Goal: Answer question/provide support

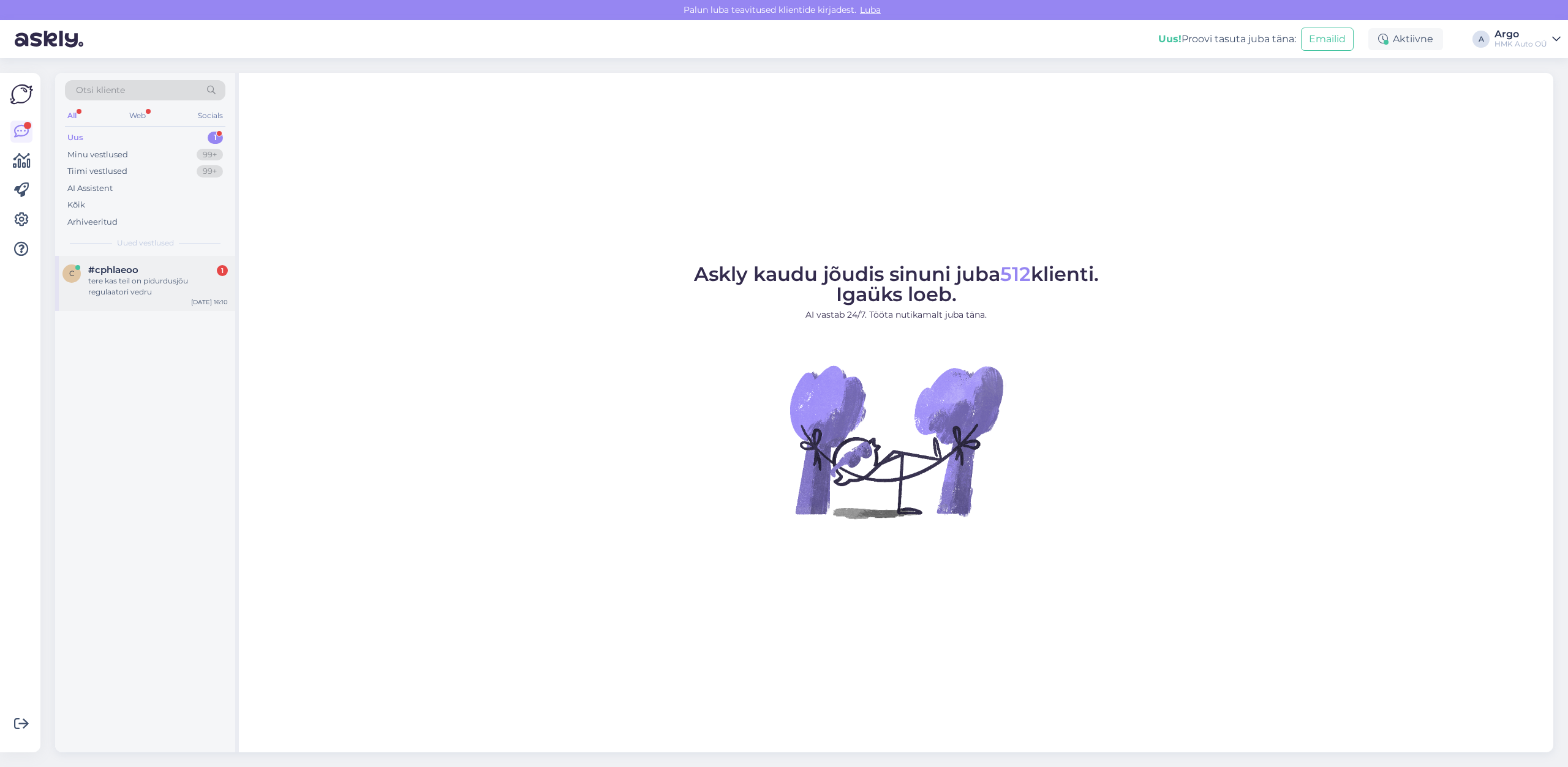
click at [135, 287] on div "tere kas teil on pidurdusjõu regulaatori vedru" at bounding box center [157, 286] width 139 height 22
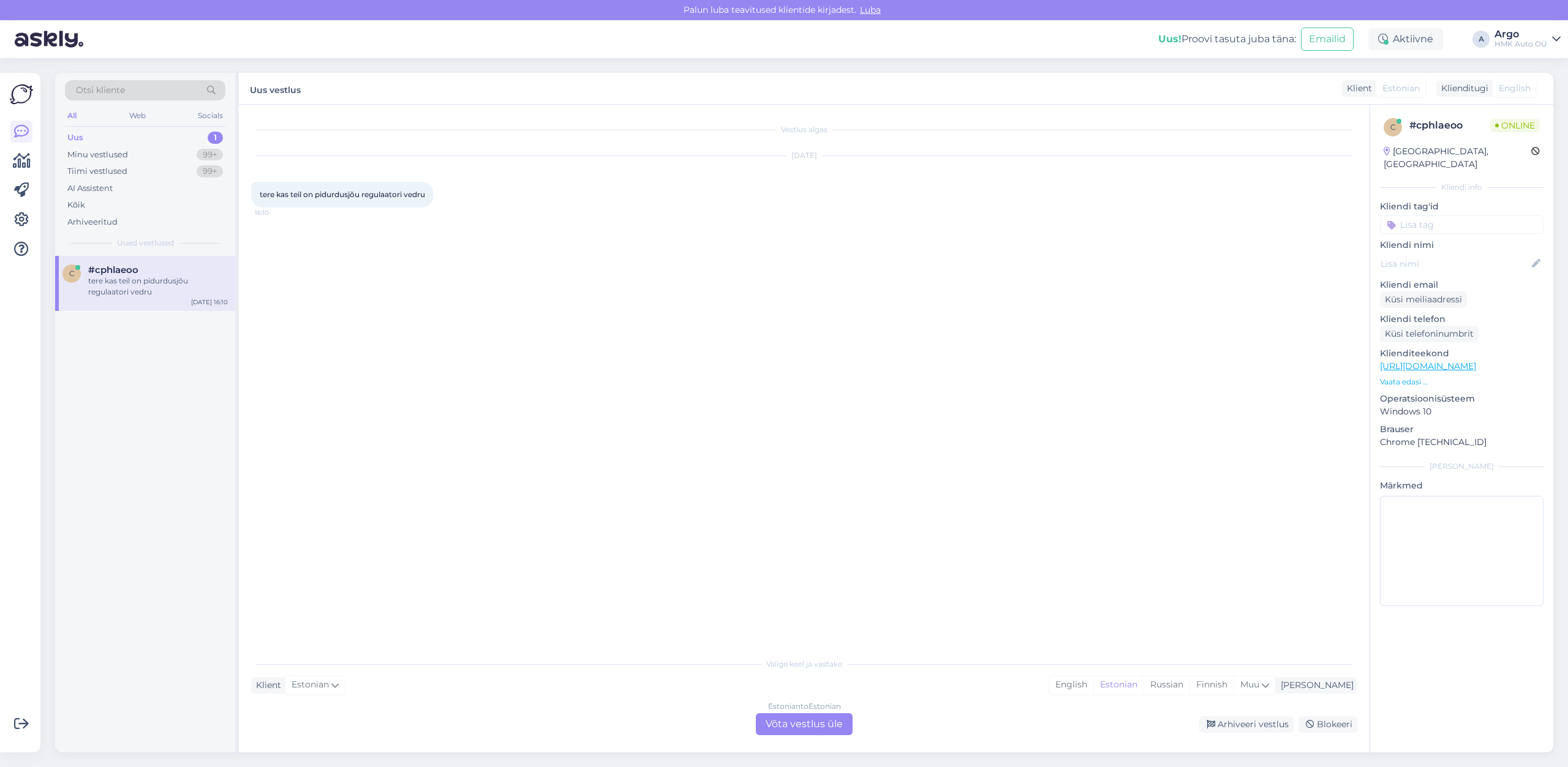
click at [831, 732] on div "Estonian to Estonian Võta vestlus üle" at bounding box center [804, 724] width 97 height 22
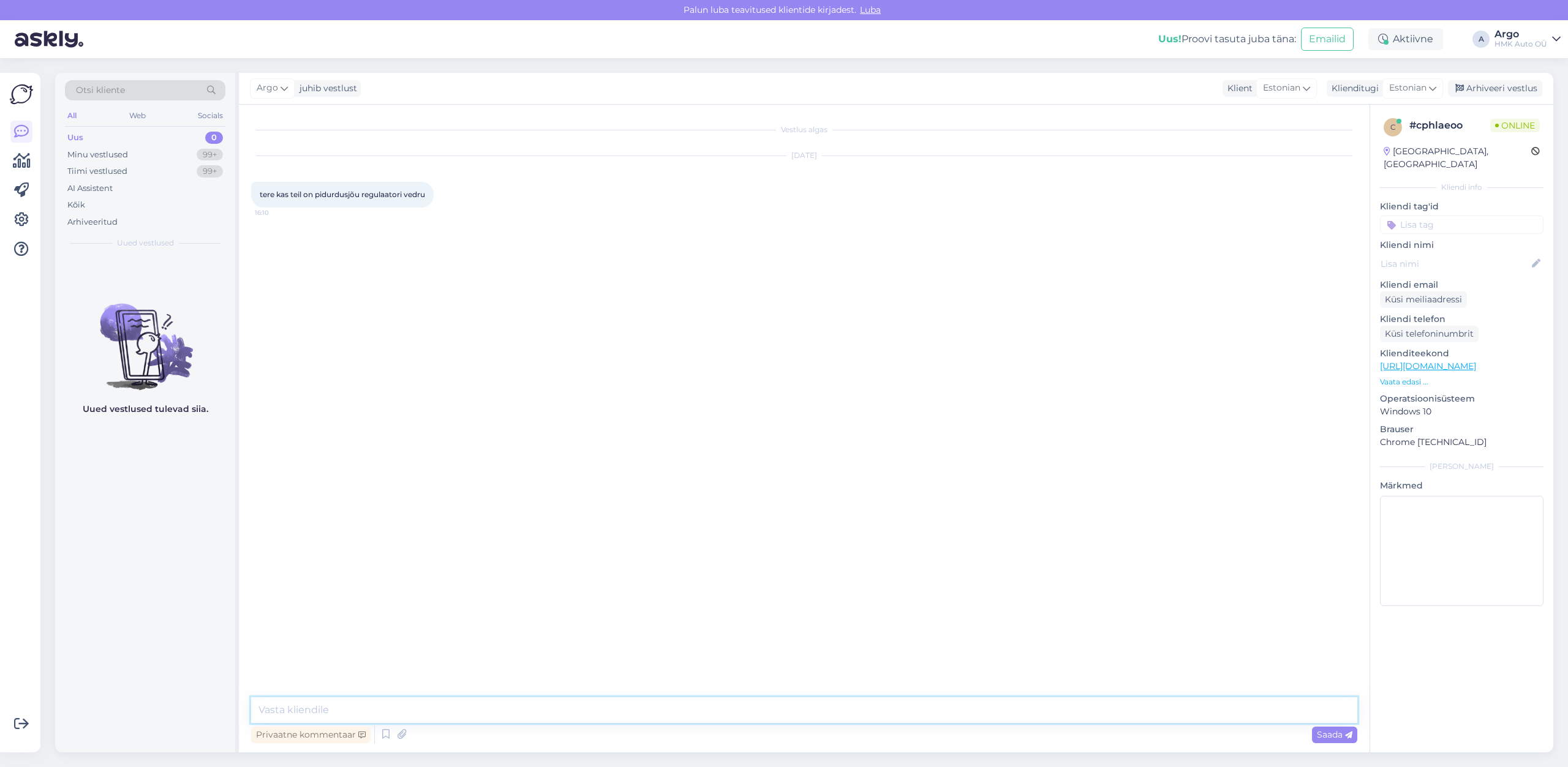
click at [307, 712] on textarea at bounding box center [804, 711] width 1106 height 26
type textarea "Tere. Reeglina [PERSON_NAME] ei saa - annab koos regulaatoriga. Osadel pole ena…"
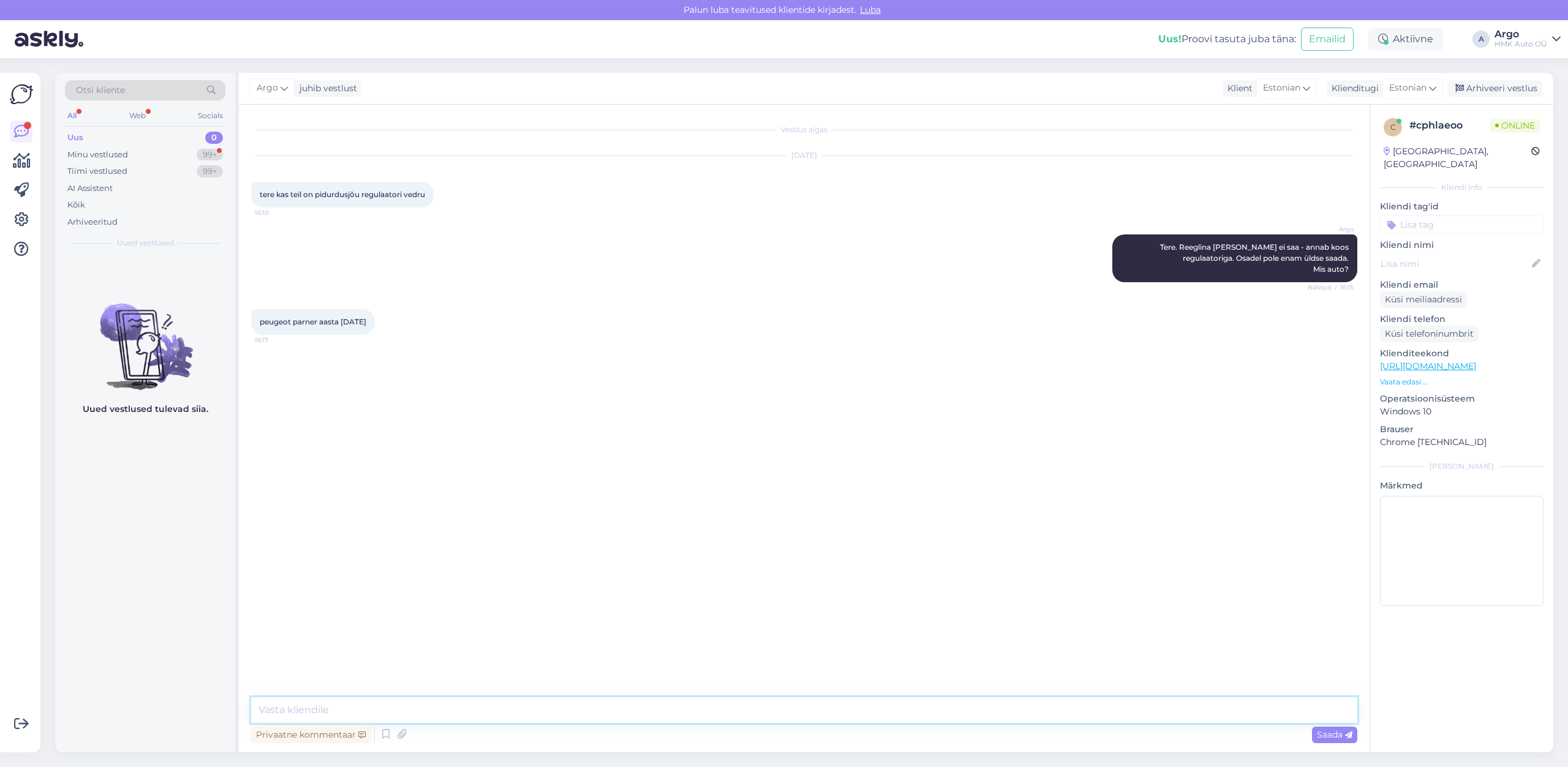
click at [311, 712] on textarea at bounding box center [804, 711] width 1106 height 26
type textarea "[PERSON_NAME] järgi [PERSON_NAME] B-osa regulaatorid koos vedruga, aga saadavus…"
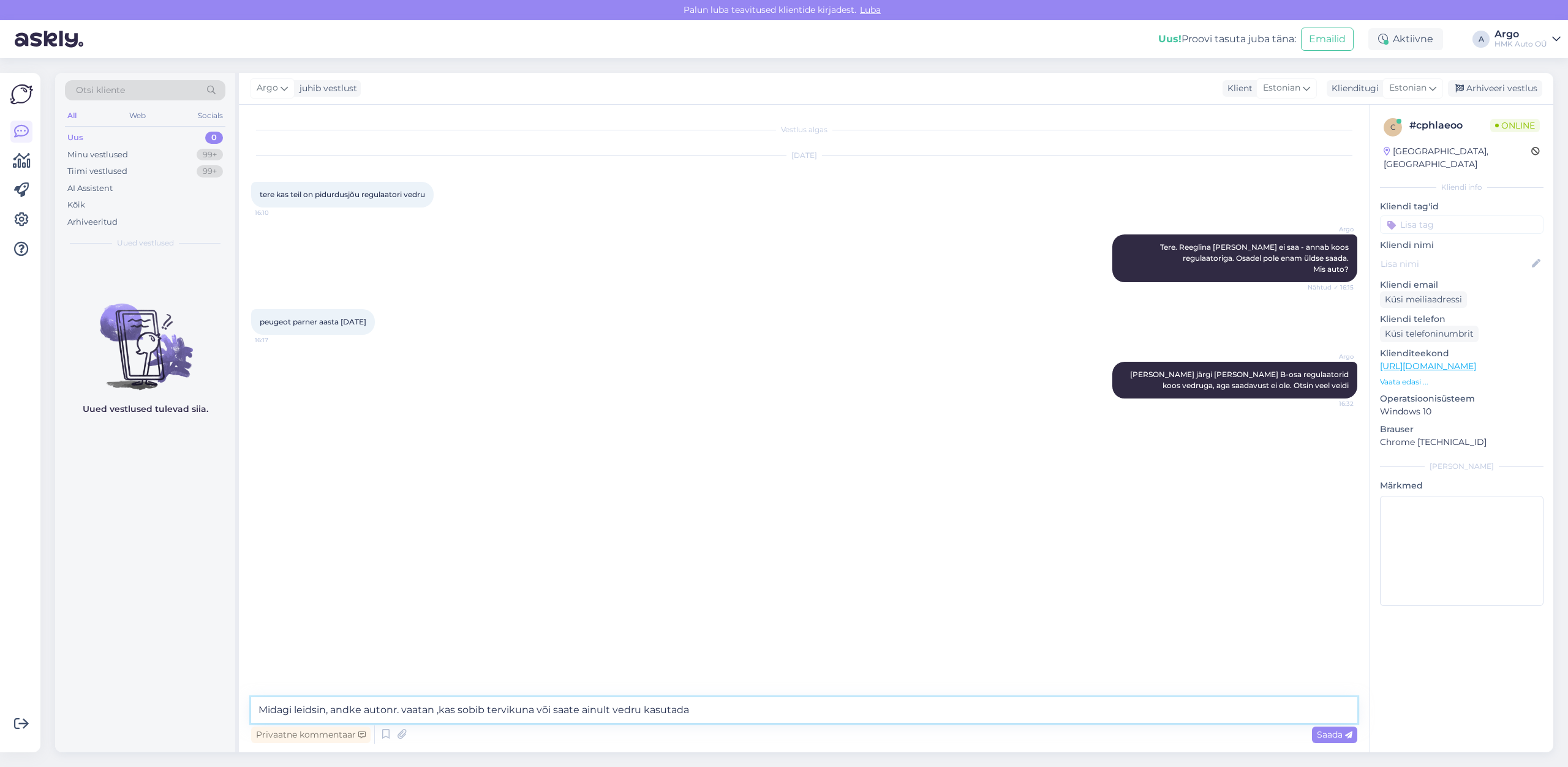
type textarea "Midagi leidsin, andke autonr. vaatan ,kas sobib tervikuna või saate ainult vedr…"
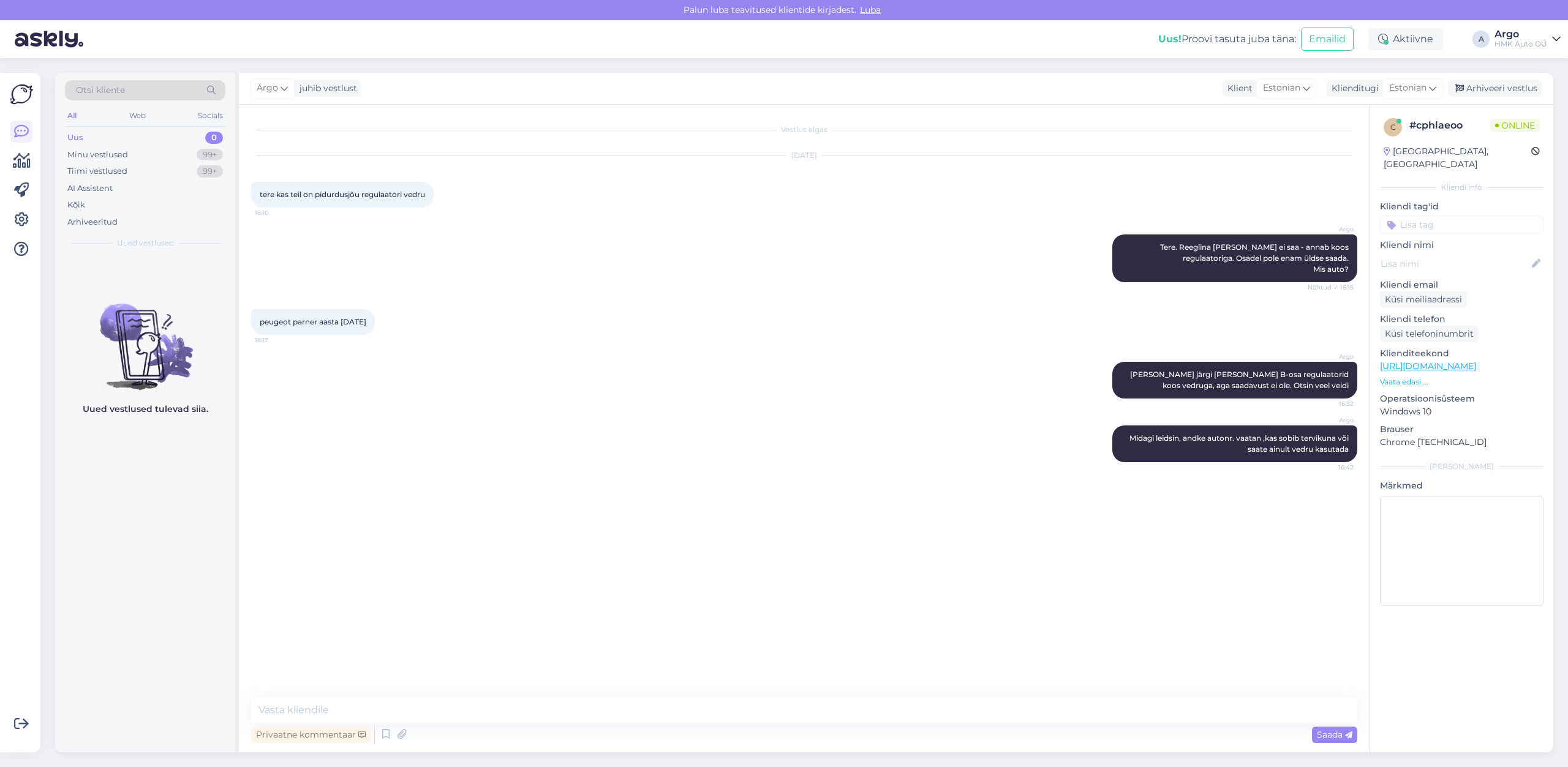
click at [452, 518] on div "Vestlus algas [DATE] tere kas teil on pidurdusjõu regulaatori vedru 16:10 Argo …" at bounding box center [810, 401] width 1117 height 570
click at [329, 712] on textarea at bounding box center [804, 711] width 1106 height 26
type textarea "Sobilik, esmaspäeval [PERSON_NAME]."
type textarea "Hind 69,50"
click at [397, 474] on div "Argo Midagi leidsin, andke autonr. vaatan ,kas sobib tervikuna või saate ainult…" at bounding box center [804, 444] width 1106 height 64
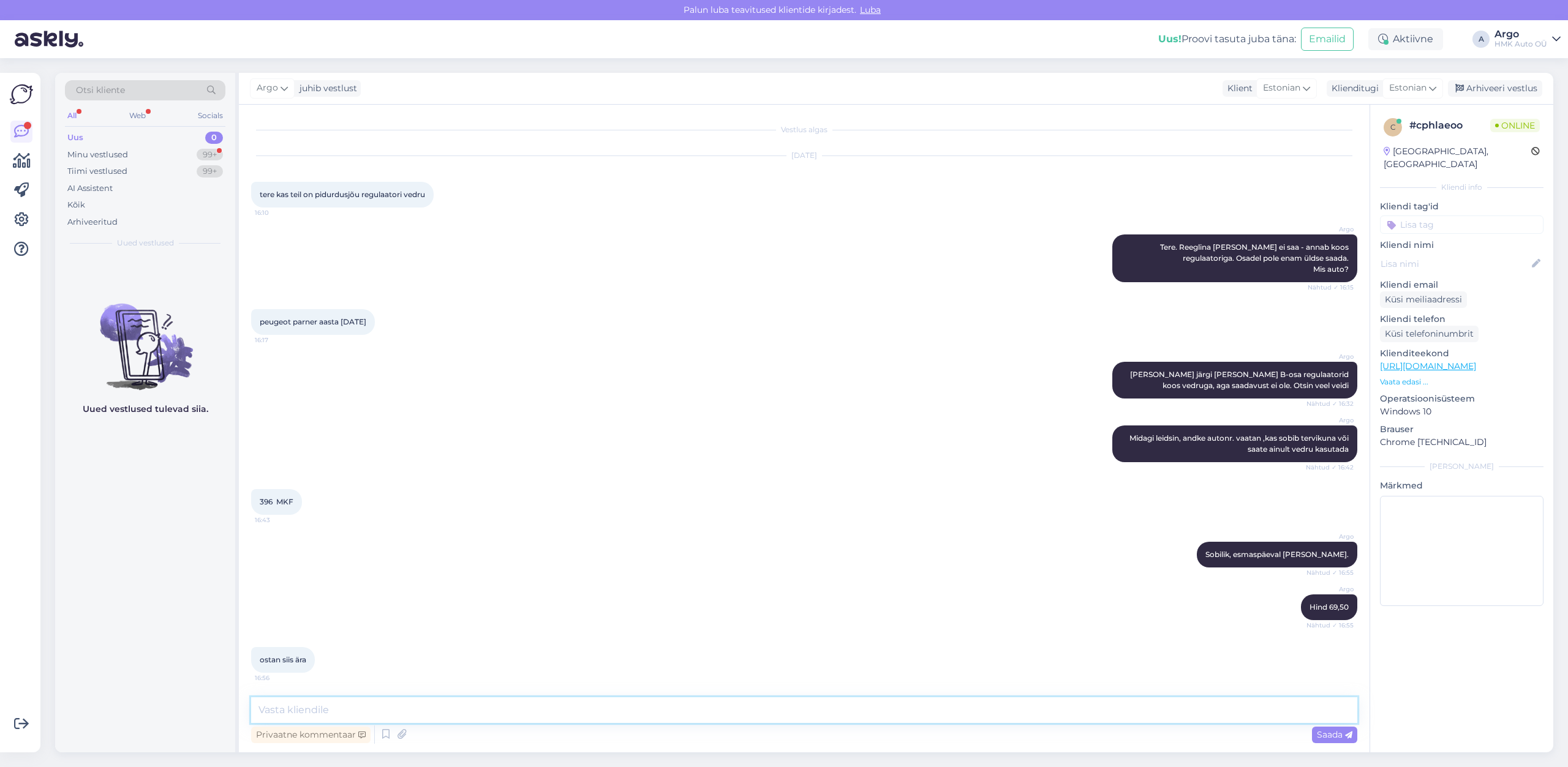
click at [341, 711] on textarea at bounding box center [804, 711] width 1106 height 26
type textarea "Selline näeb välja Palun andke kontaktnr. ka"
paste textarea
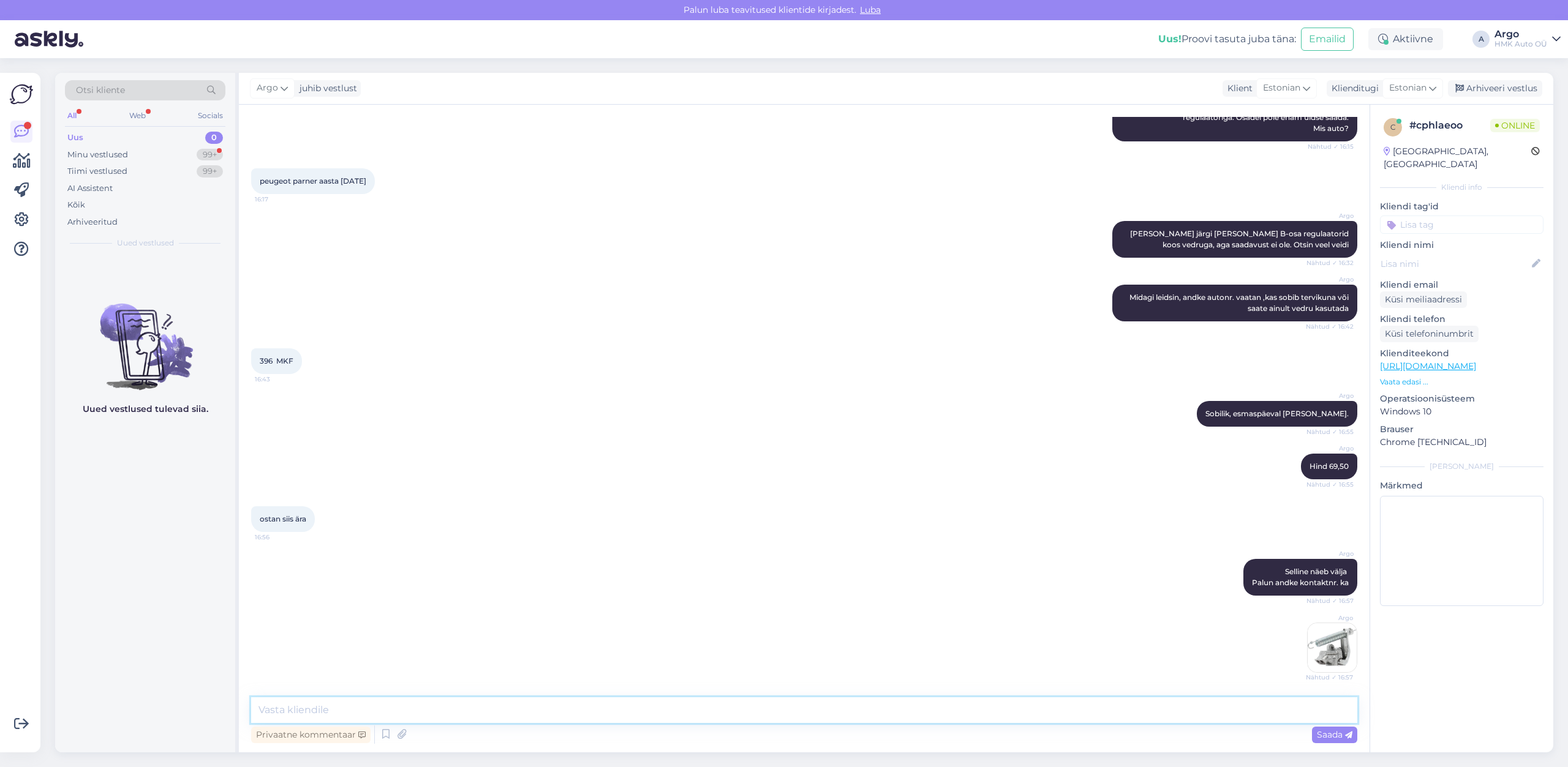
scroll to position [193, 0]
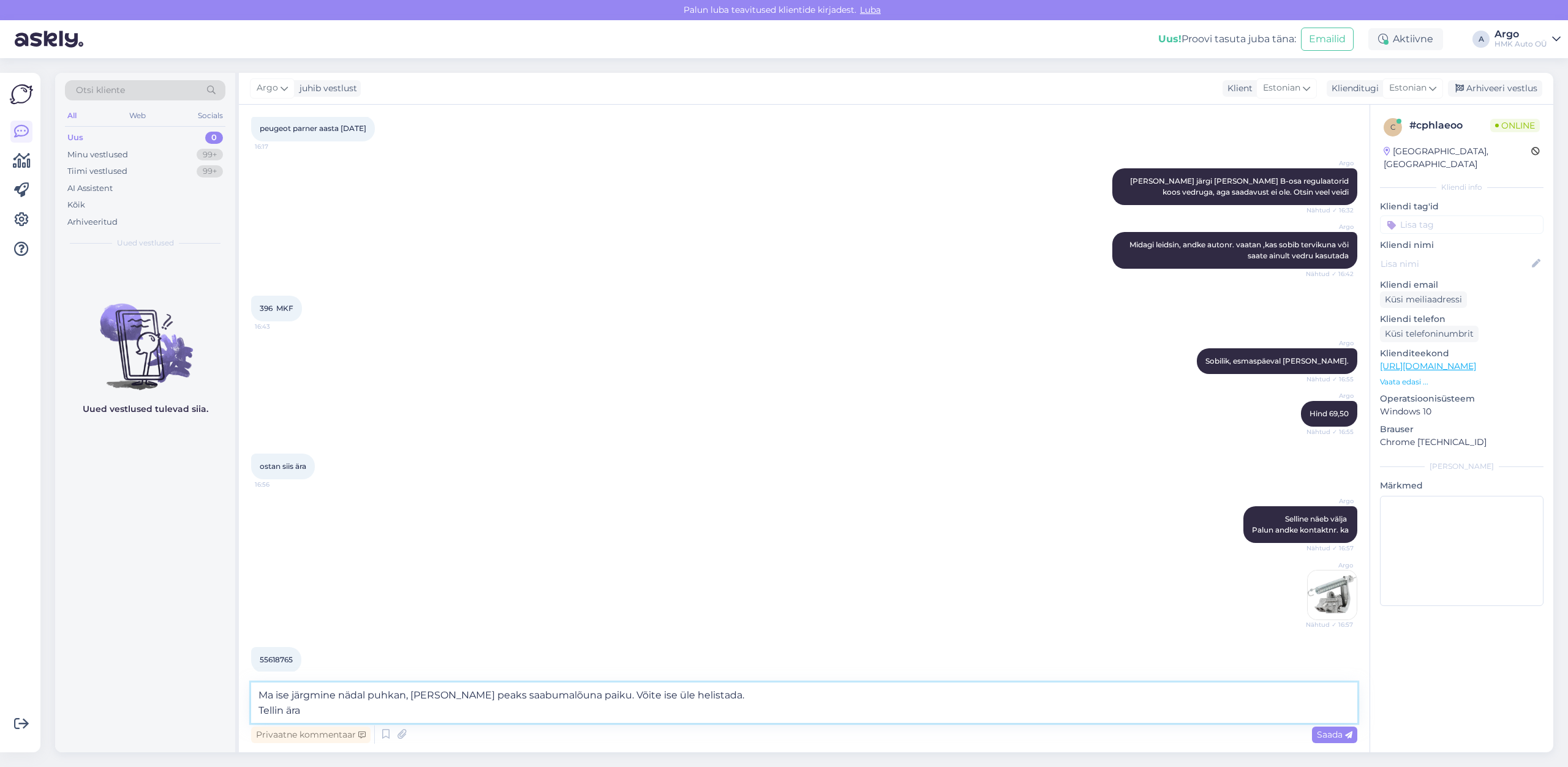
click at [515, 698] on textarea "Ma ise järgmine nädal puhkan, [PERSON_NAME] peaks saabumalõuna paiku. Võite ise…" at bounding box center [804, 703] width 1106 height 41
type textarea "Ma ise järgmine nädal puhkan, [PERSON_NAME] peaks saabuma lõuna paiku. Võite is…"
click at [574, 710] on textarea "Ma ise järgmine nädal puhkan, [PERSON_NAME] peaks saabuma lõuna paiku. Võite is…" at bounding box center [804, 703] width 1106 height 41
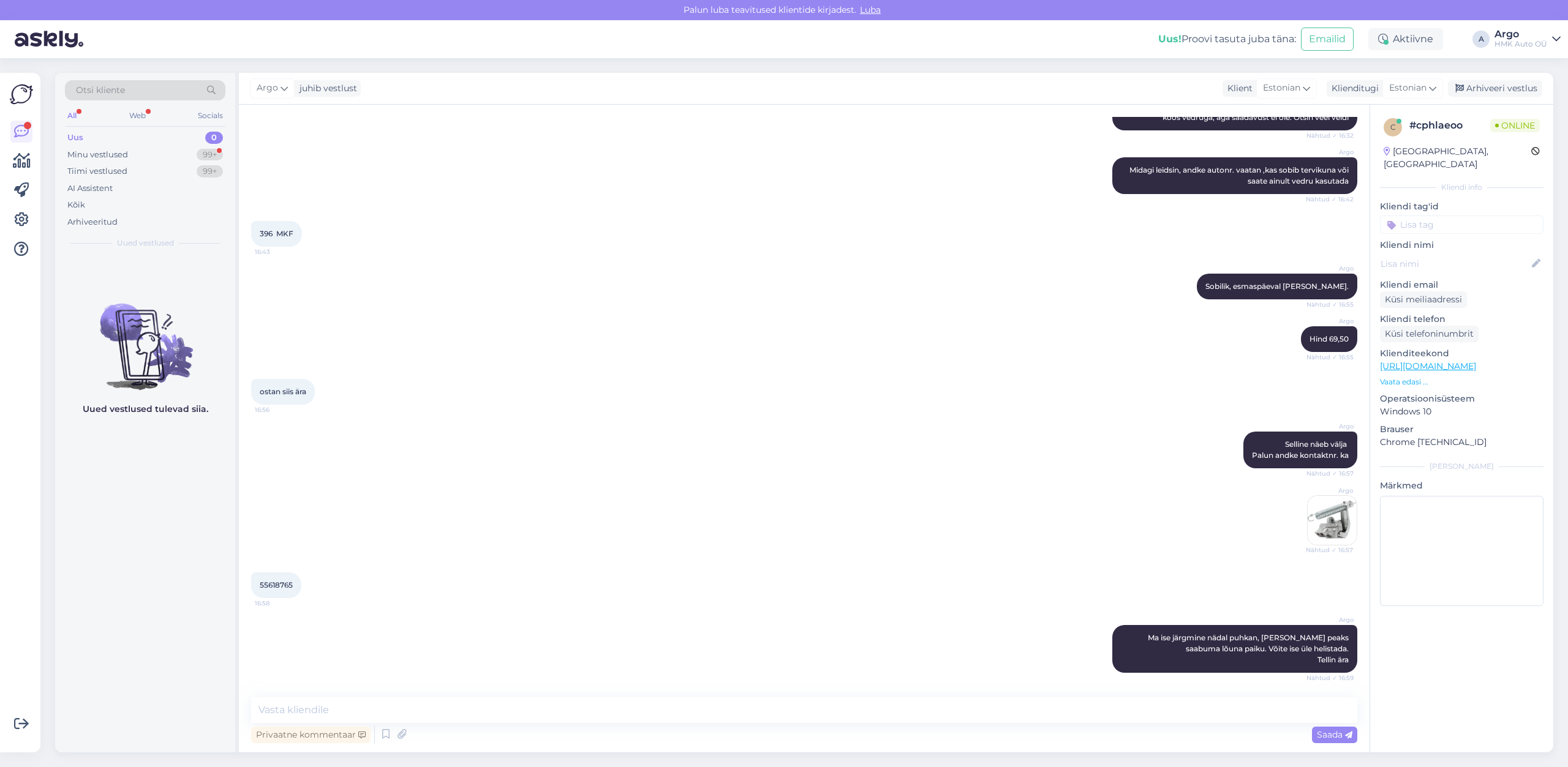
scroll to position [321, 0]
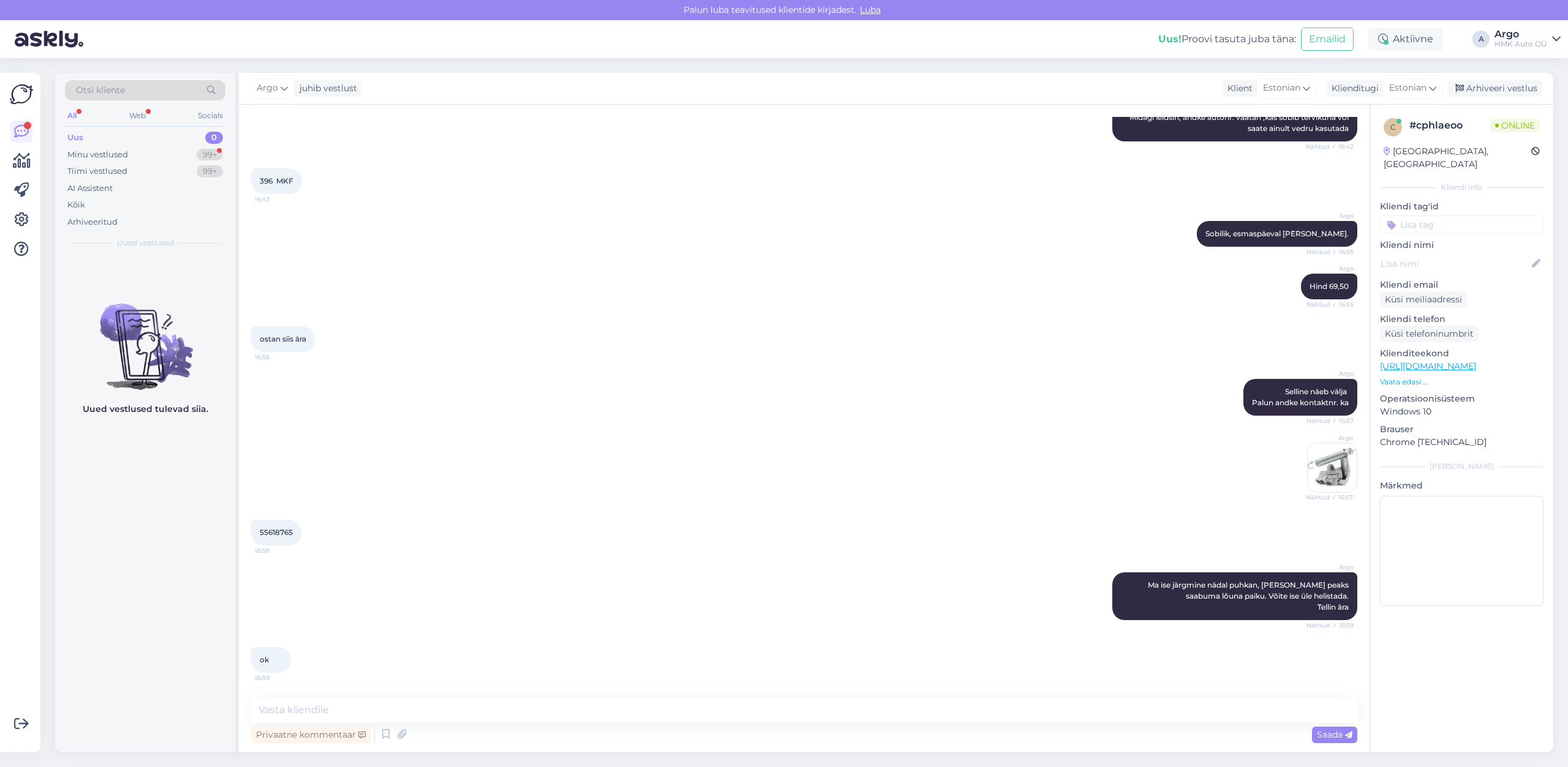
click at [415, 633] on div "Argo Ma ise järgmine nädal puhkan, [PERSON_NAME] peaks saabuma lõuna paiku. Või…" at bounding box center [804, 597] width 1106 height 75
click at [280, 534] on span "55618765" at bounding box center [276, 532] width 33 height 9
copy span "55618765"
